Goal: Information Seeking & Learning: Learn about a topic

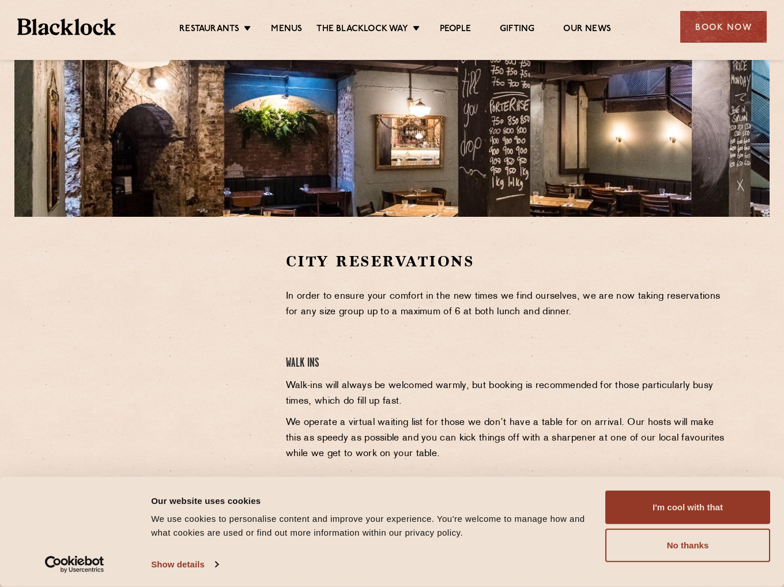
scroll to position [231, 0]
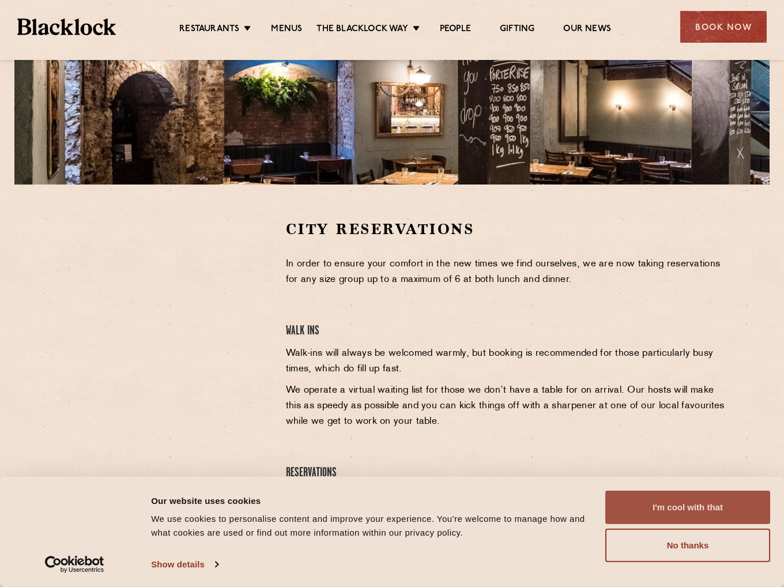
click at [707, 506] on button "I'm cool with that" at bounding box center [687, 507] width 165 height 33
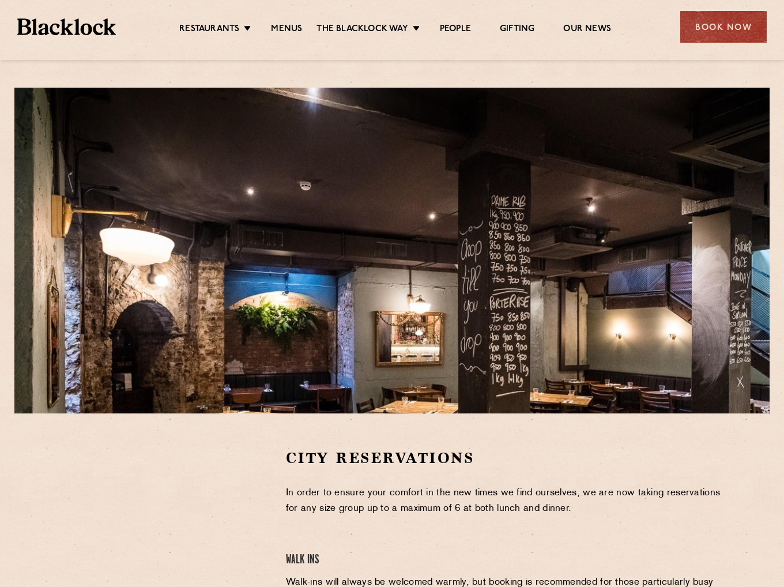
scroll to position [0, 0]
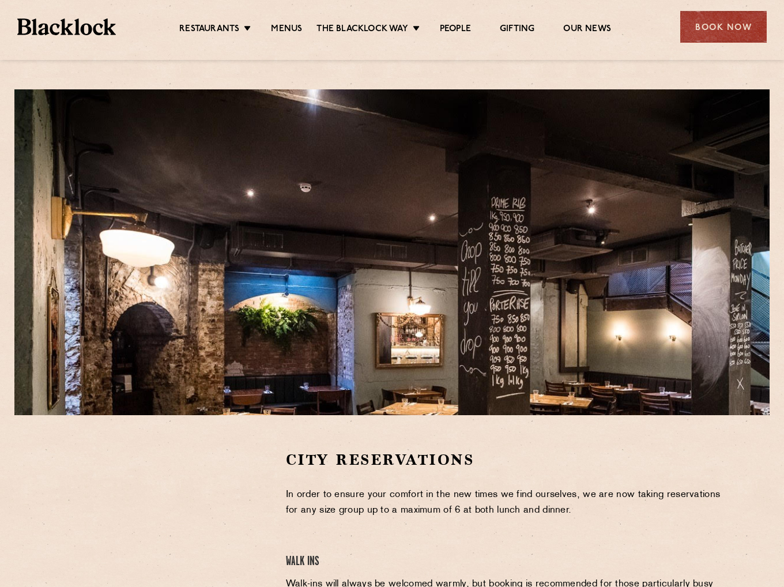
click at [284, 22] on ul "Restaurants Soho City Shoreditch Covent Garden Canary Wharf Manchester Birmingh…" at bounding box center [395, 27] width 559 height 18
click at [283, 24] on link "Menus" at bounding box center [286, 30] width 31 height 13
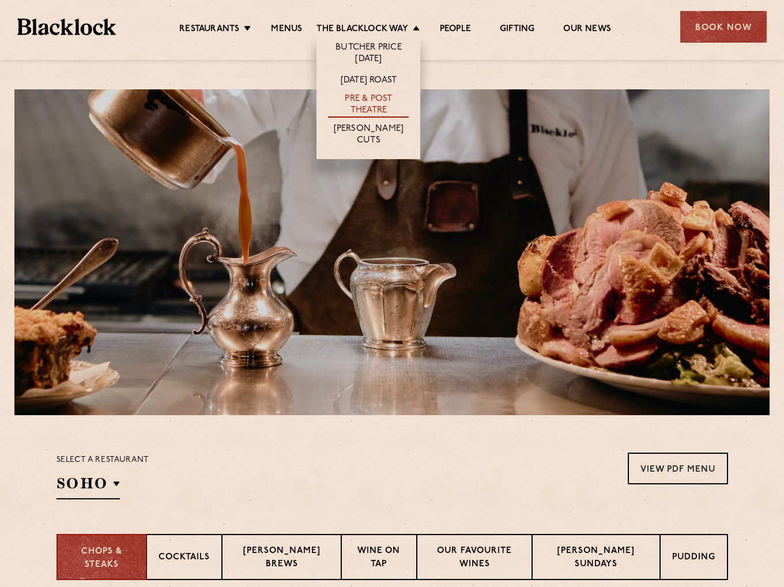
click at [371, 106] on link "Pre & Post Theatre" at bounding box center [368, 105] width 81 height 24
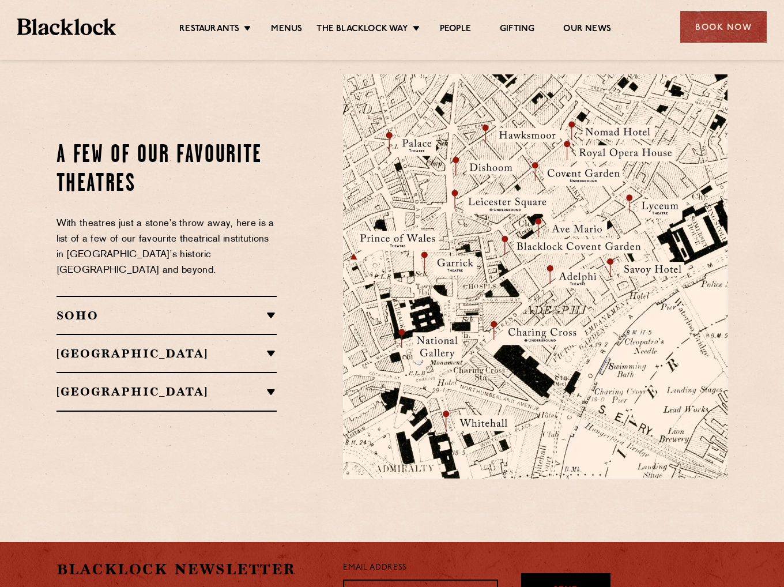
scroll to position [1326, 0]
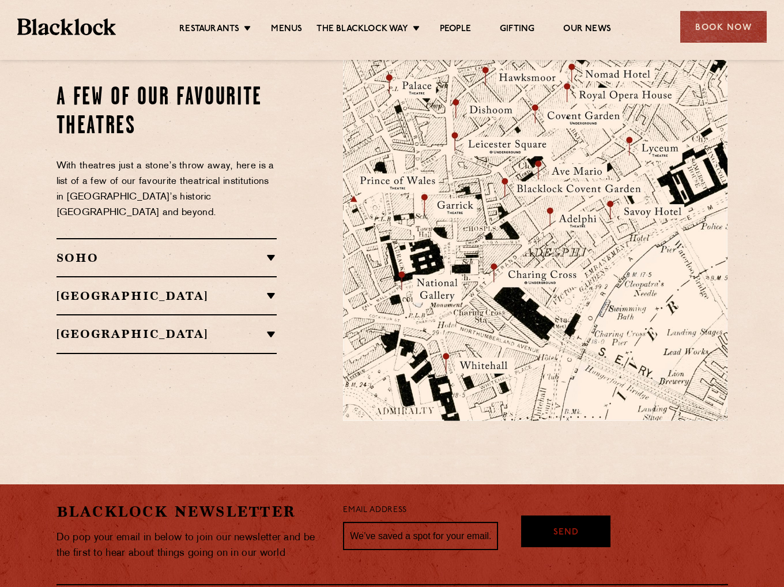
click at [265, 289] on h2 "[GEOGRAPHIC_DATA]" at bounding box center [167, 296] width 221 height 14
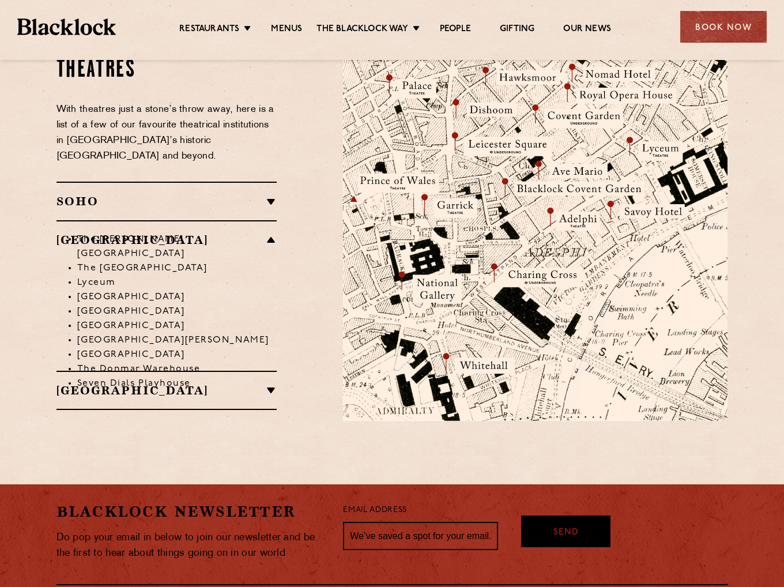
click at [269, 232] on li "The Garrick Theatre" at bounding box center [177, 246] width 200 height 29
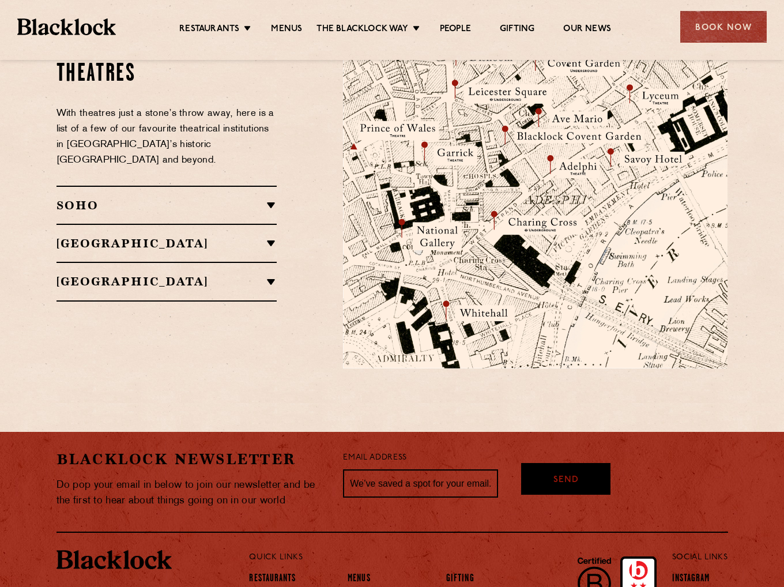
scroll to position [1424, 0]
